Goal: Transaction & Acquisition: Purchase product/service

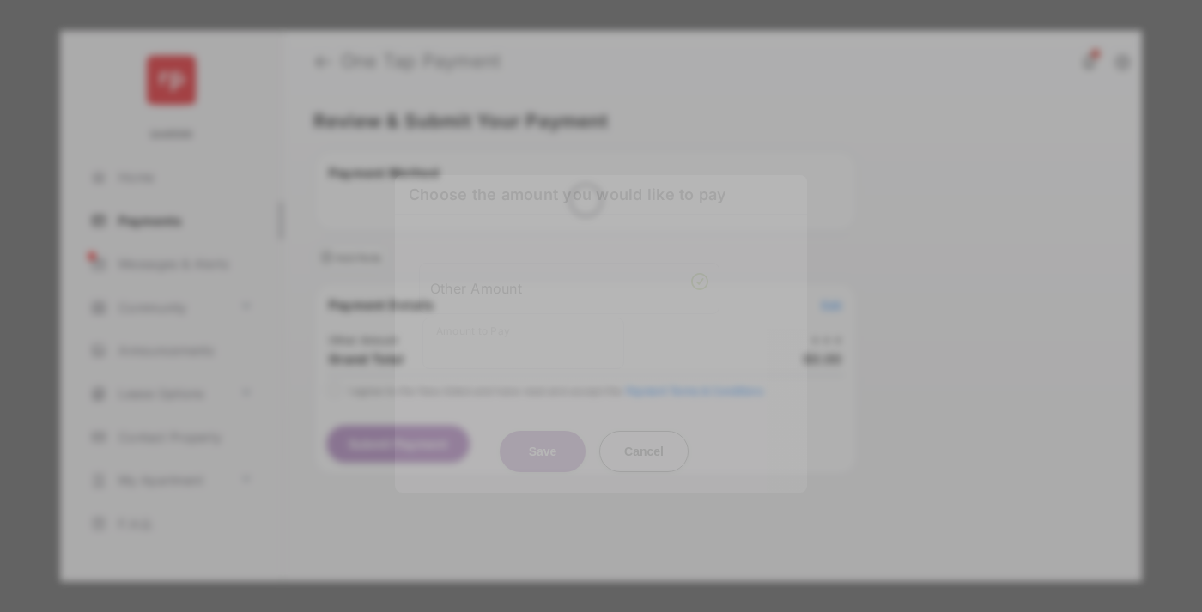
click at [569, 274] on div "Other Amount" at bounding box center [569, 287] width 278 height 29
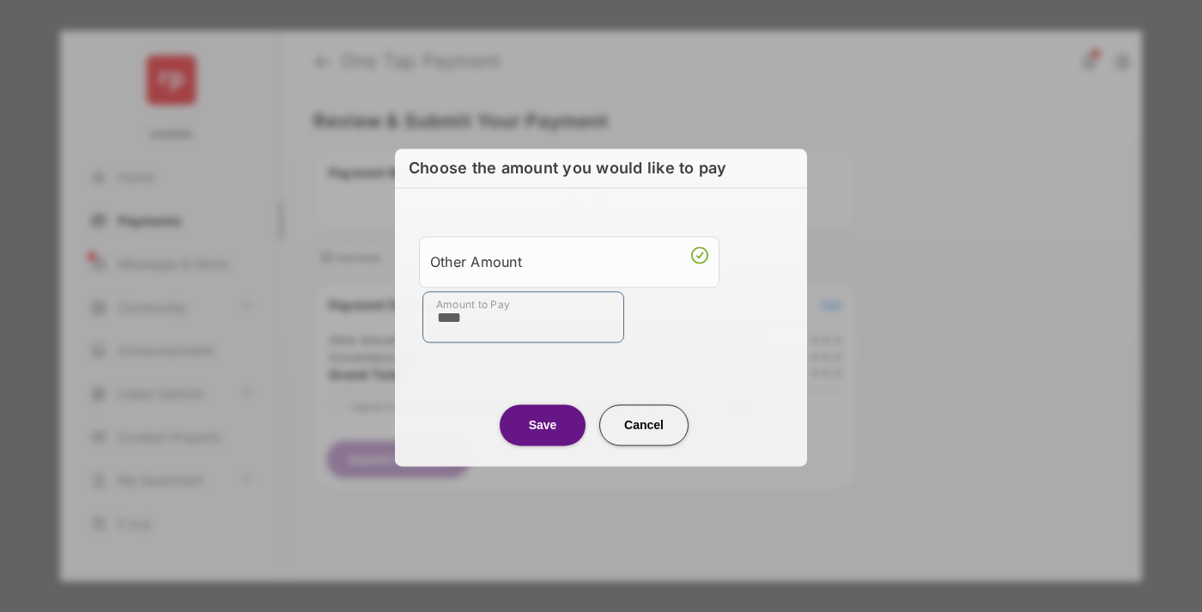
type input "****"
click at [542, 424] on button "Save" at bounding box center [543, 424] width 86 height 41
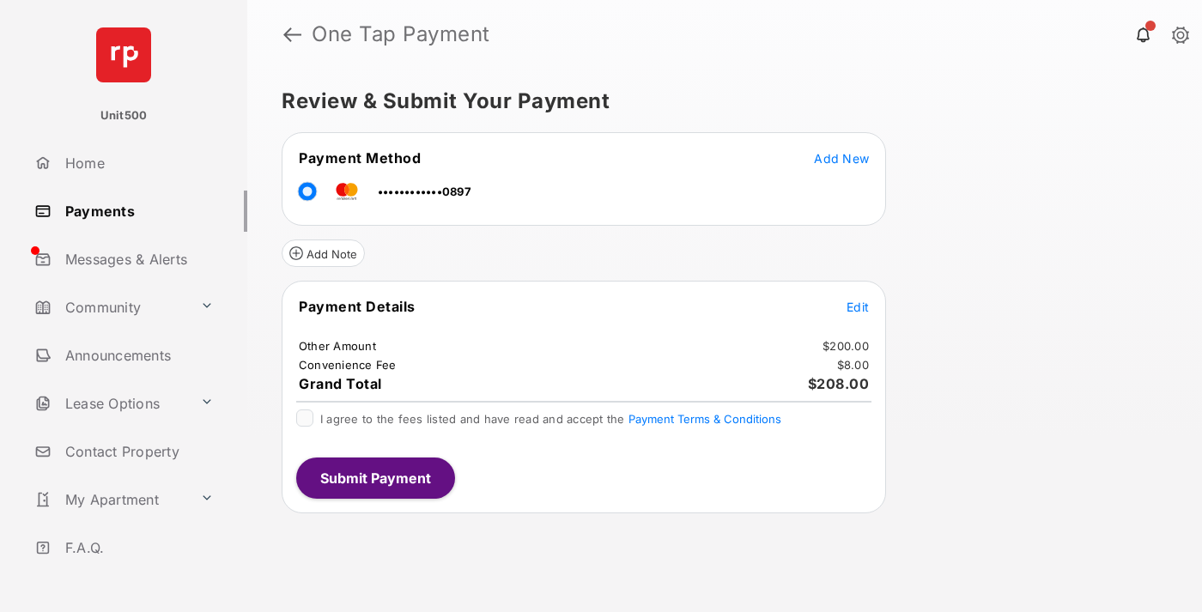
click at [857, 306] on span "Edit" at bounding box center [857, 307] width 22 height 15
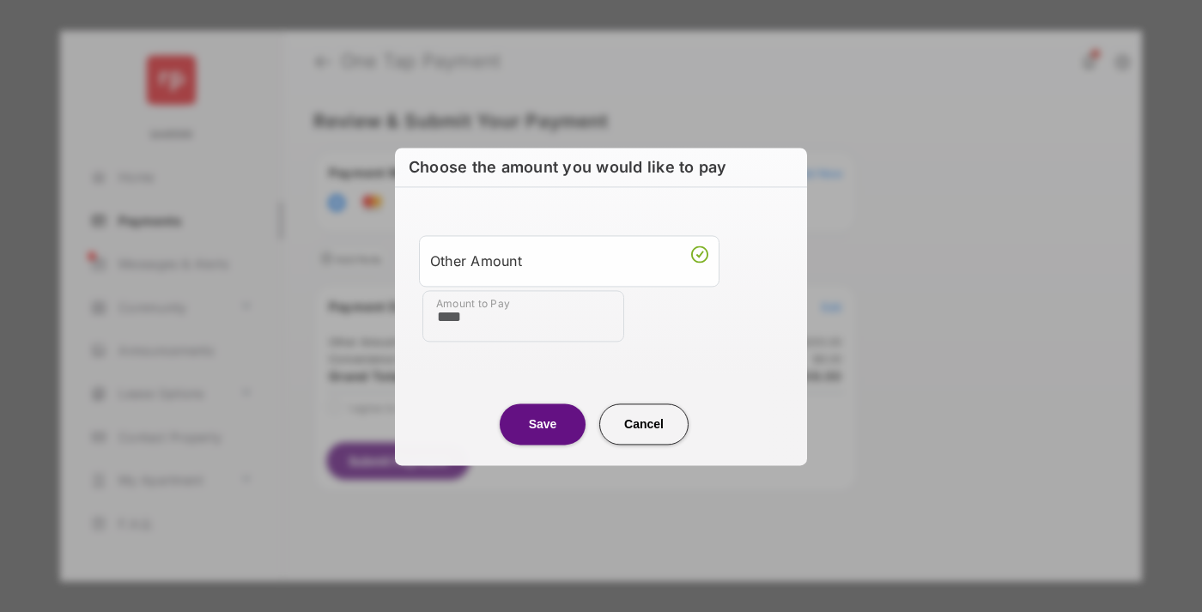
click at [542, 423] on button "Save" at bounding box center [543, 423] width 86 height 41
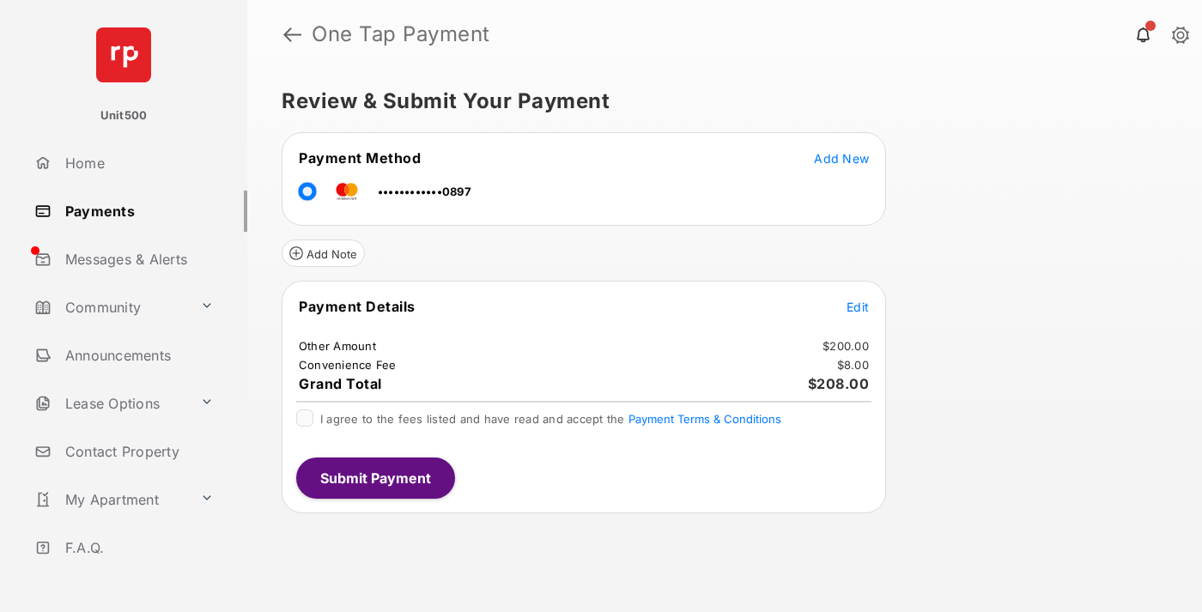
click at [374, 477] on button "Submit Payment" at bounding box center [375, 477] width 159 height 41
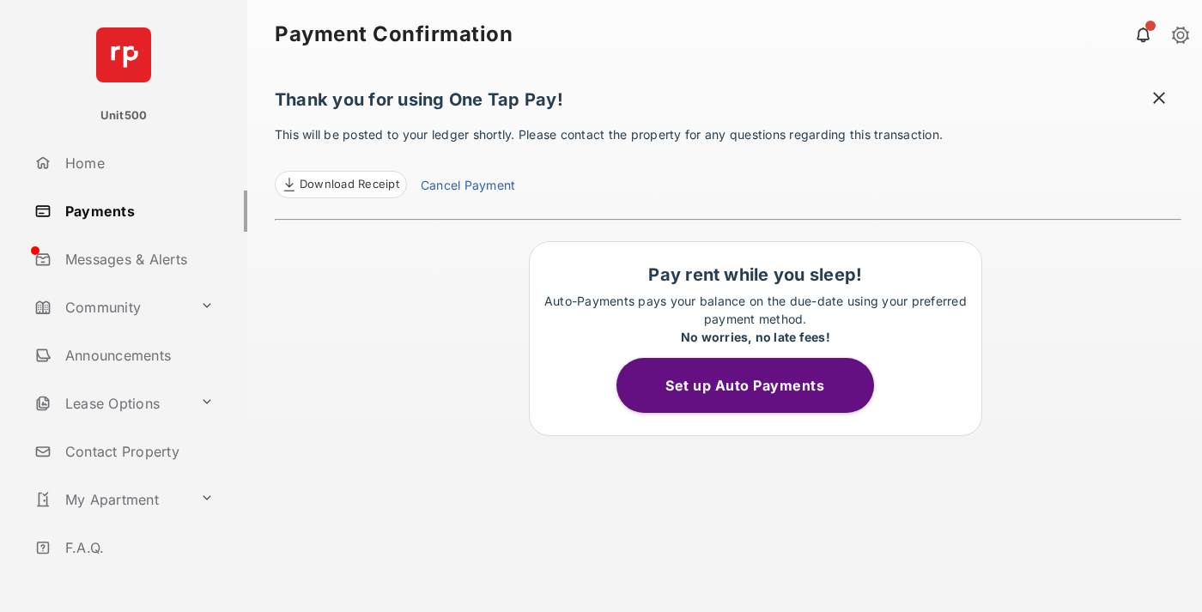
click at [1159, 100] on span at bounding box center [1158, 99] width 17 height 21
